Goal: Transaction & Acquisition: Download file/media

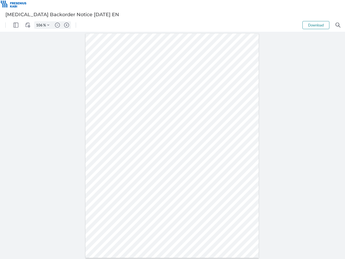
click at [16, 25] on img "Panel" at bounding box center [15, 25] width 5 height 5
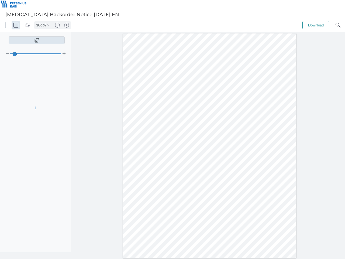
click at [28, 25] on img "View Controls" at bounding box center [27, 25] width 5 height 5
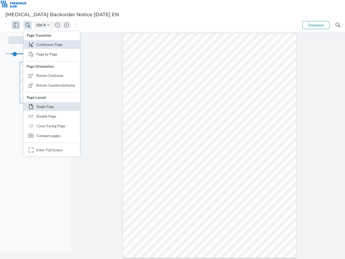
click at [40, 25] on input "106" at bounding box center [39, 25] width 9 height 5
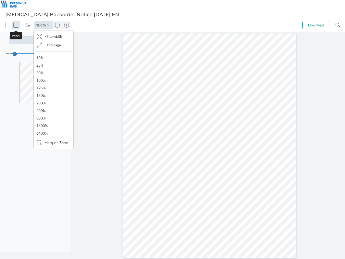
click at [48, 25] on img "Zoom Controls" at bounding box center [48, 25] width 2 height 2
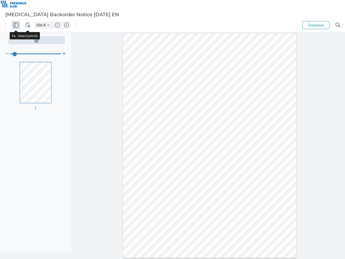
click at [57, 25] on img "Zoom out" at bounding box center [57, 25] width 5 height 5
click at [67, 25] on img "Zoom in" at bounding box center [66, 25] width 5 height 5
type input "106"
click at [316, 25] on button "Download" at bounding box center [316, 25] width 27 height 8
click at [338, 25] on img "Search" at bounding box center [338, 25] width 5 height 5
